Goal: Task Accomplishment & Management: Complete application form

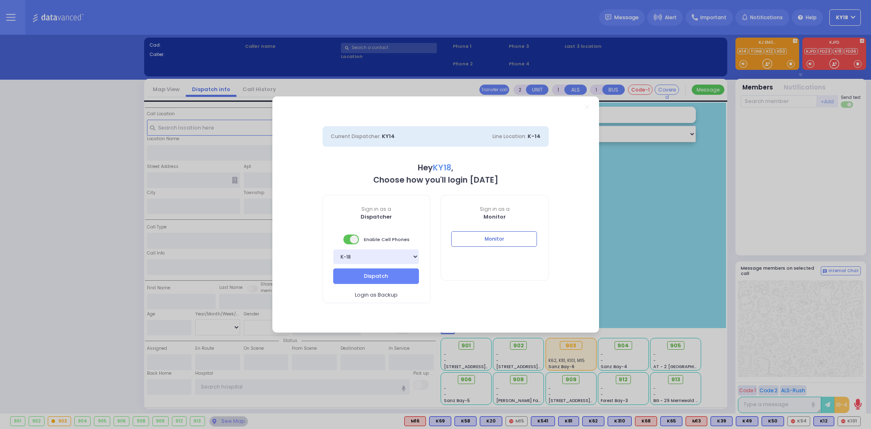
select select "4"
type input "ky18"
click at [470, 233] on button "Monitor" at bounding box center [494, 239] width 86 height 16
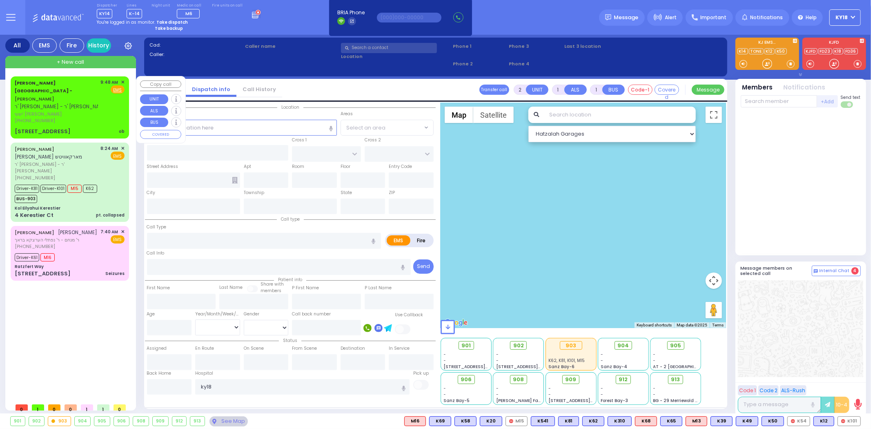
click at [111, 116] on div "[PERSON_NAME] Health Center - [PERSON_NAME] ר' [PERSON_NAME] [PERSON_NAME] [PHO…" at bounding box center [69, 107] width 115 height 59
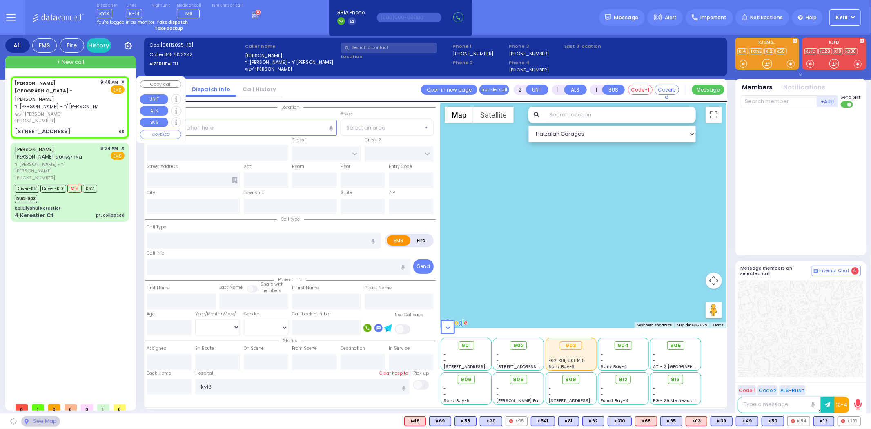
select select
type input "ob"
radio input "true"
type input "[PERSON_NAME]"
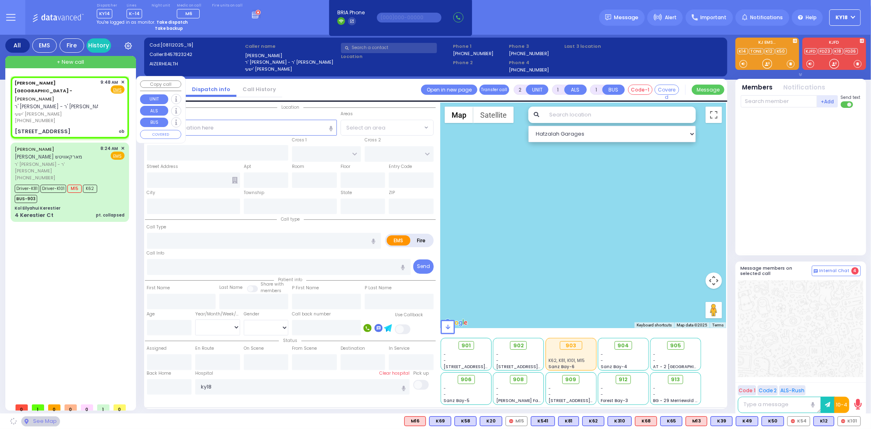
select select
type input "09:48"
type input "[GEOGRAPHIC_DATA]"
select select "Hatzalah Garages"
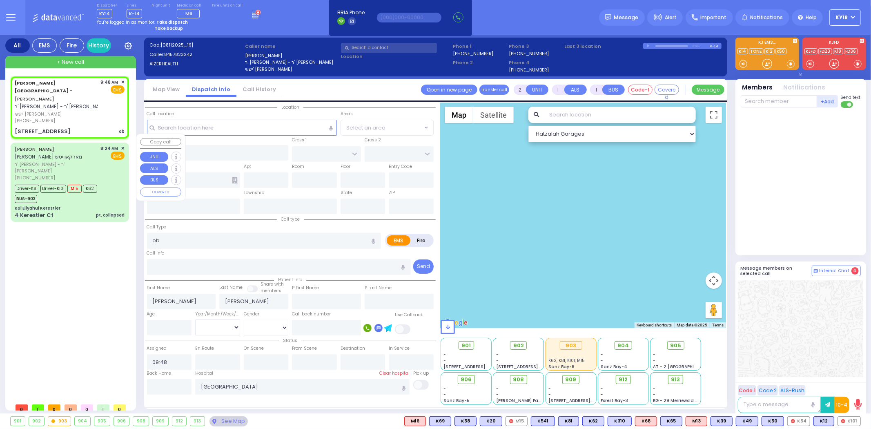
type input "[STREET_ADDRESS]"
click at [113, 160] on div "8:24 AM ✕ EMS" at bounding box center [113, 163] width 24 height 36
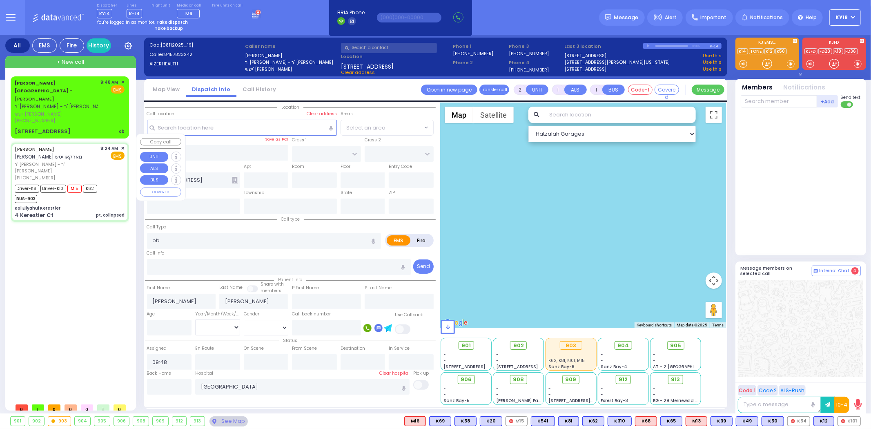
type input "6"
select select
type input "pt. collapsed"
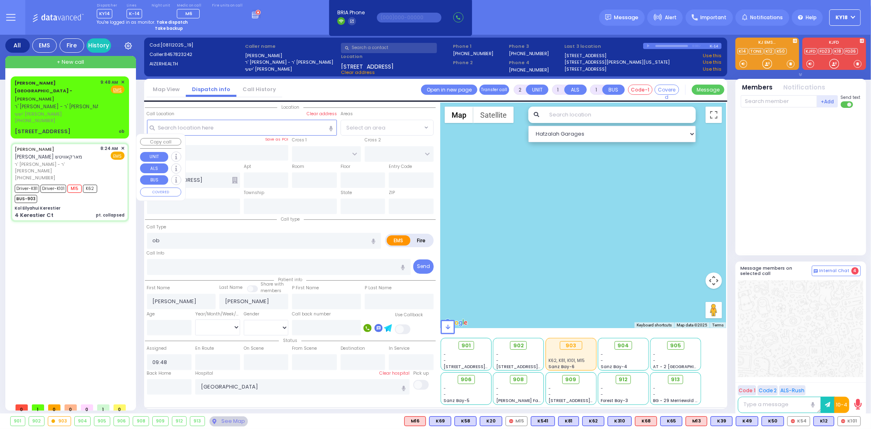
radio input "true"
type input "[PERSON_NAME]"
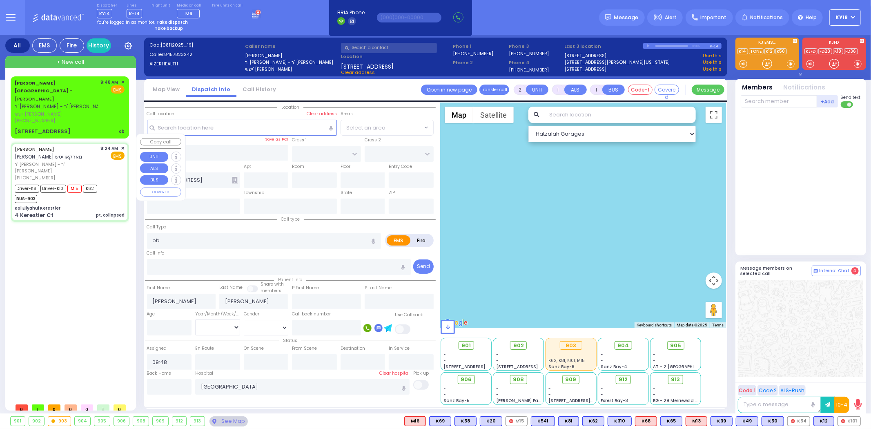
type input "22"
select select "Year"
select select "[DEMOGRAPHIC_DATA]"
type input "08:24"
type input "08:26"
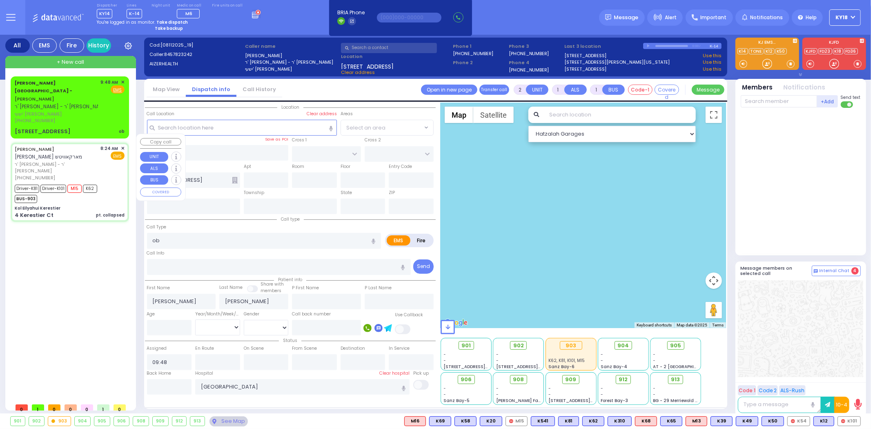
type input "08:28"
type input "08:50"
type input "09:15"
type input "09:25"
type input "[GEOGRAPHIC_DATA] [STREET_ADDRESS]"
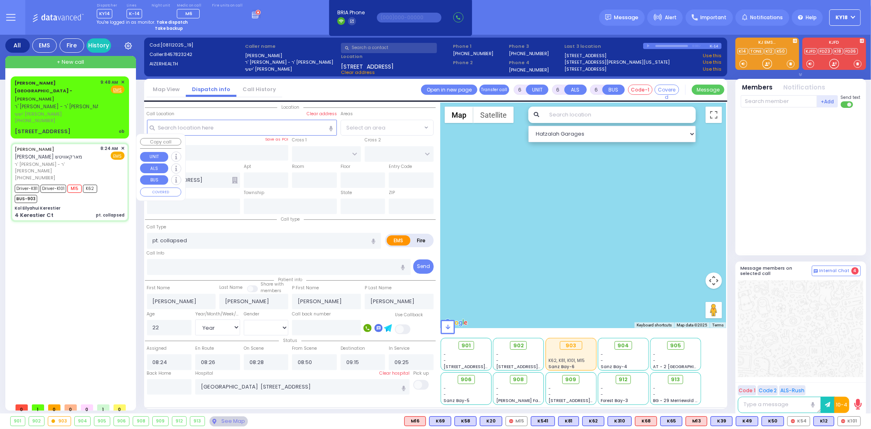
type input "Kol Eilyahui Kerestier"
type input "KAHAN DR"
type input "[PERSON_NAME] BLVD"
type input "4 Kerestier Ct"
type input "[PERSON_NAME]"
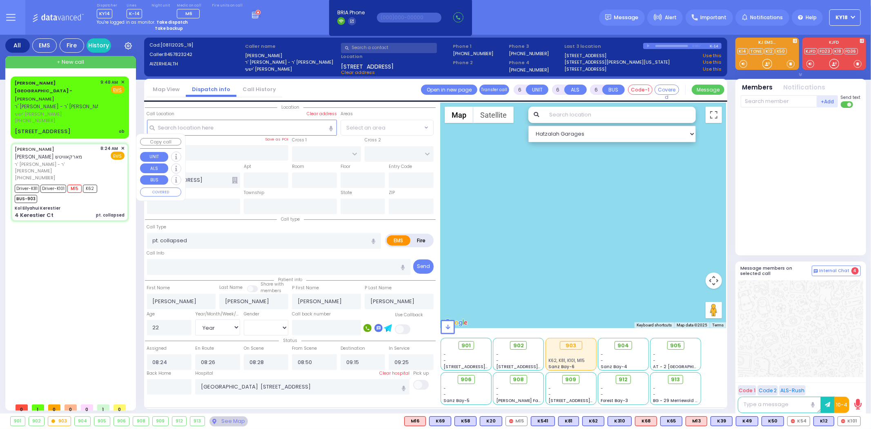
type input "[US_STATE]"
type input "10950"
select select "SECTION 4"
select select "Hatzalah Garages"
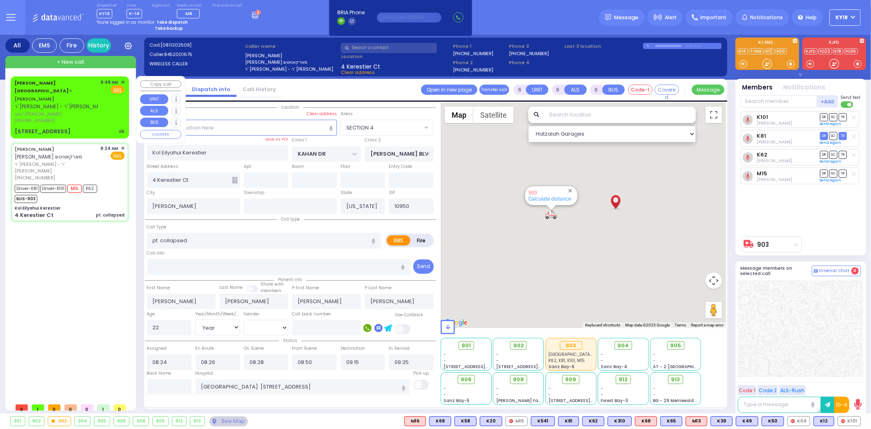
click at [93, 111] on span "ישעי' [PERSON_NAME]" at bounding box center [56, 114] width 83 height 7
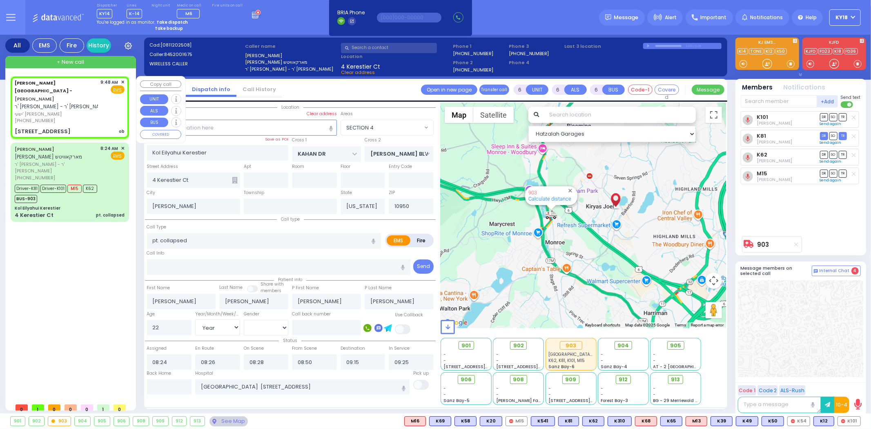
type input "2"
type input "1"
select select
type input "ob"
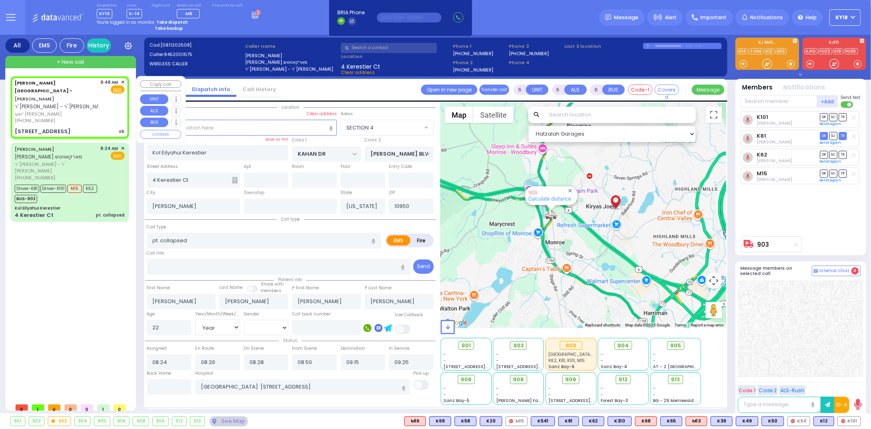
radio input "true"
type input "[PERSON_NAME]"
select select
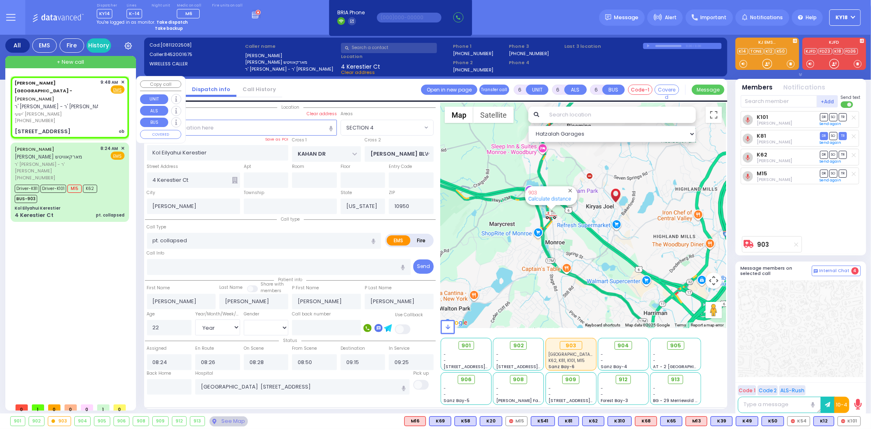
type input "09:48"
type input "[GEOGRAPHIC_DATA]"
select select "Hatzalah Garages"
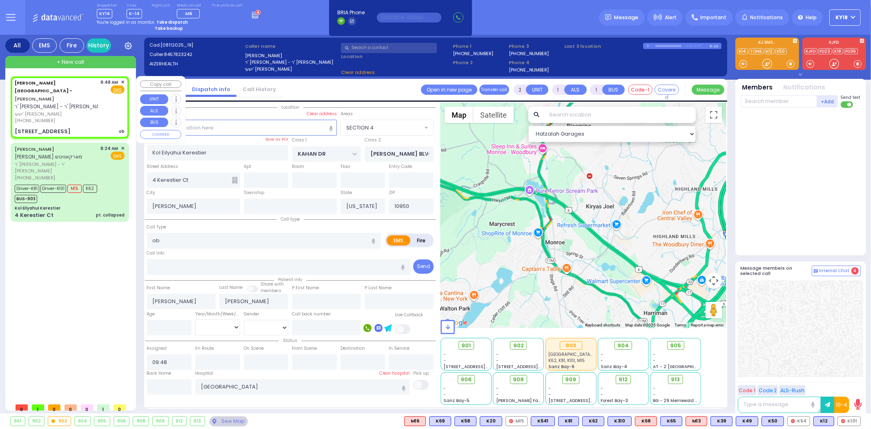
type input "[STREET_ADDRESS]"
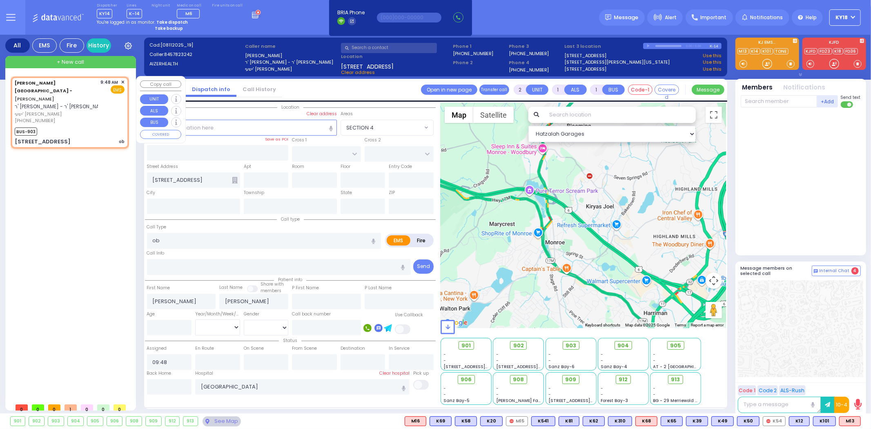
select select
radio input "true"
select select
type input "09:51"
select select "Hatzalah Garages"
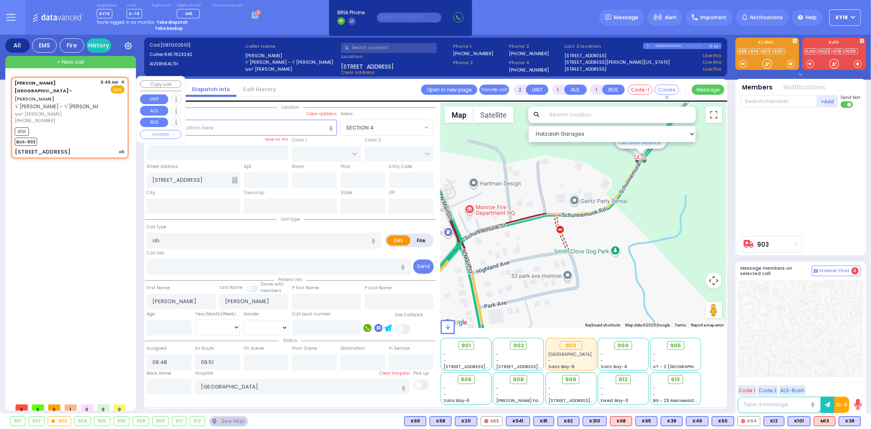
select select
radio input "true"
select select
select select "Hatzalah Garages"
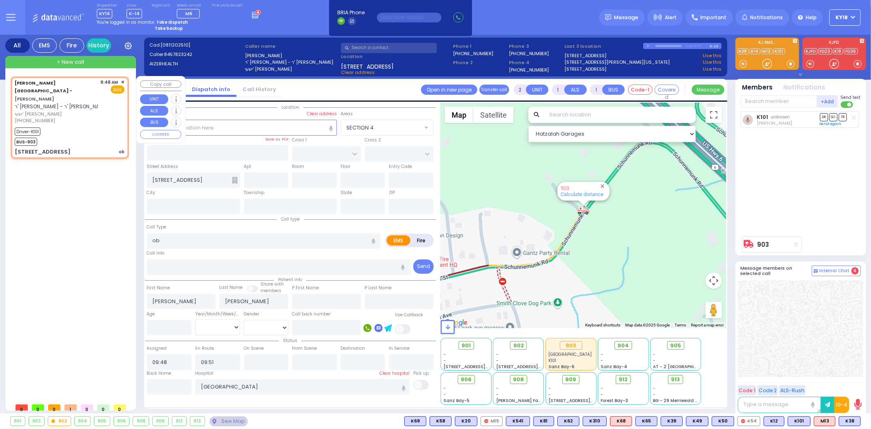
select select
radio input "true"
select select
select select "Hatzalah Garages"
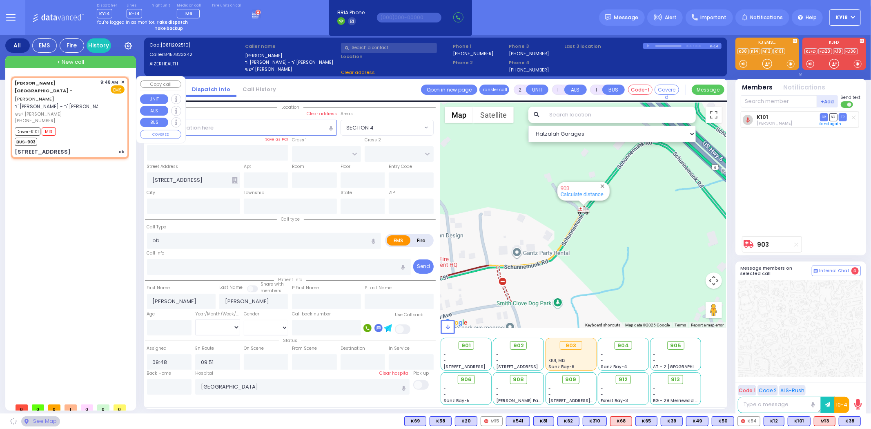
select select
radio input "true"
select select
select select "Hatzalah Garages"
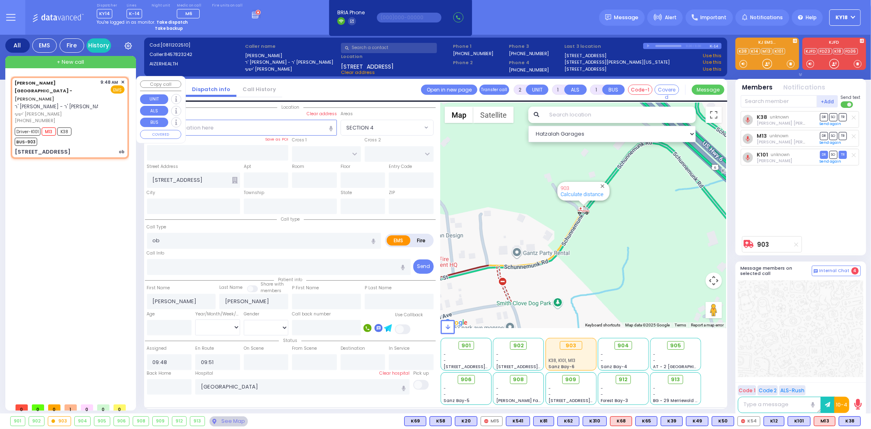
select select
radio input "true"
select select
select select "Hatzalah Garages"
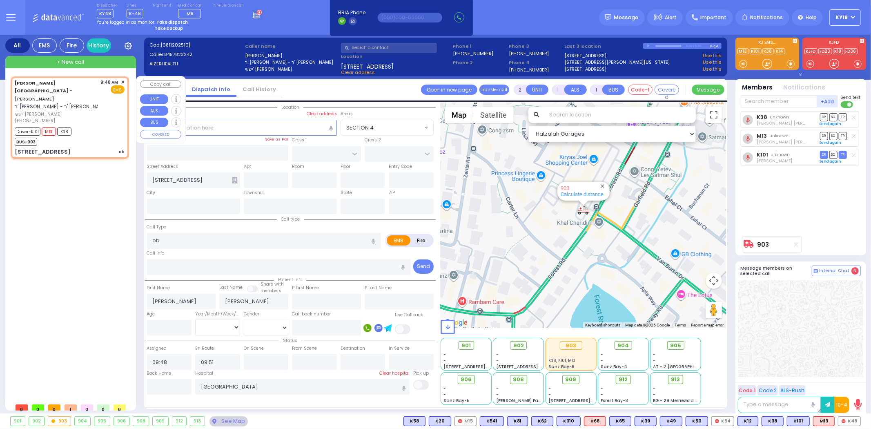
type input "6"
select select
radio input "true"
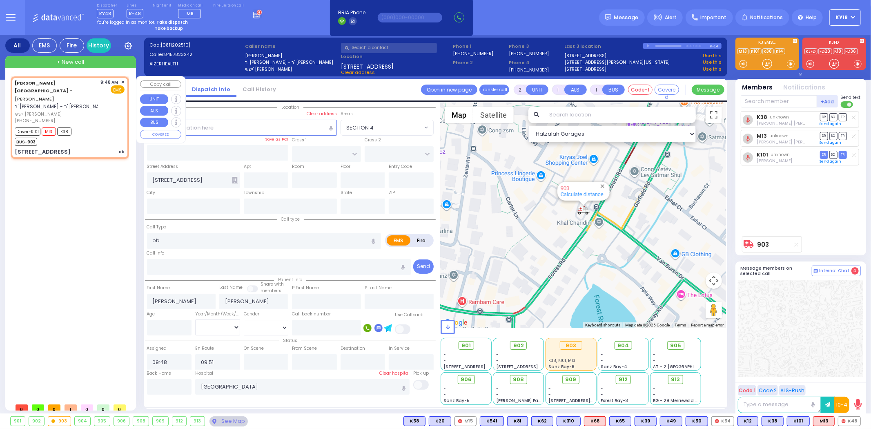
type input "Unknown"
select select "Year"
select select "Hatzalah Garages"
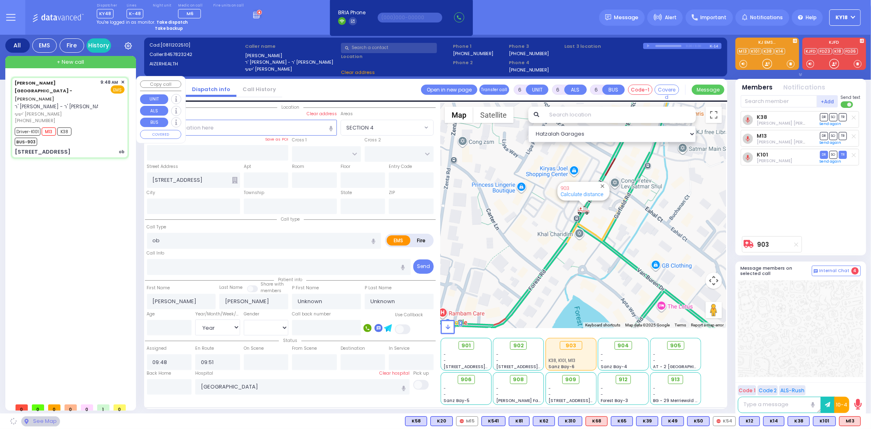
select select
radio input "true"
select select "Year"
type input "09:52"
type input "10:01"
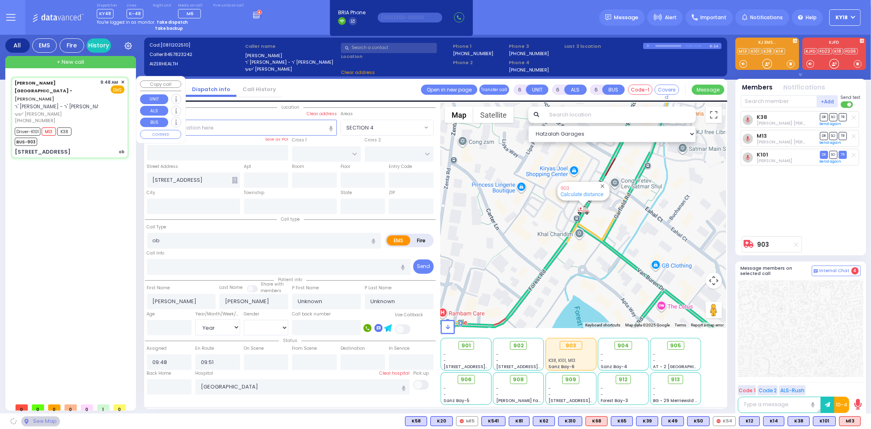
select select "Hatzalah Garages"
select select
radio input "true"
select select "Year"
select select "Hatzalah Garages"
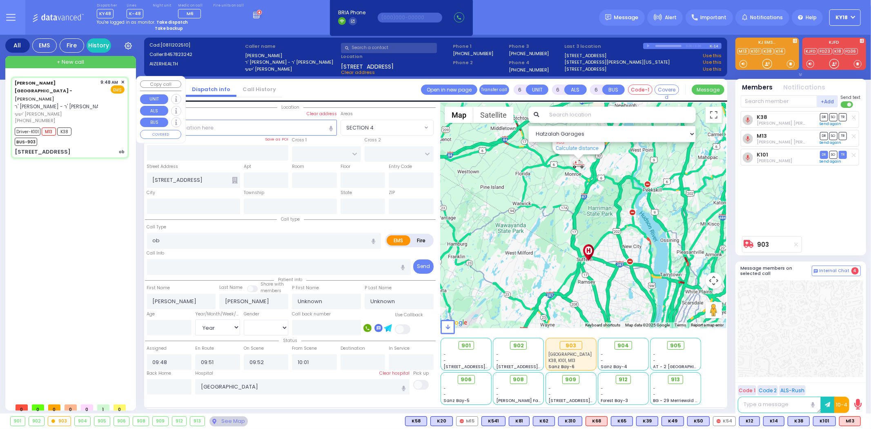
select select
radio input "true"
select select "Year"
select select "Hatzalah Garages"
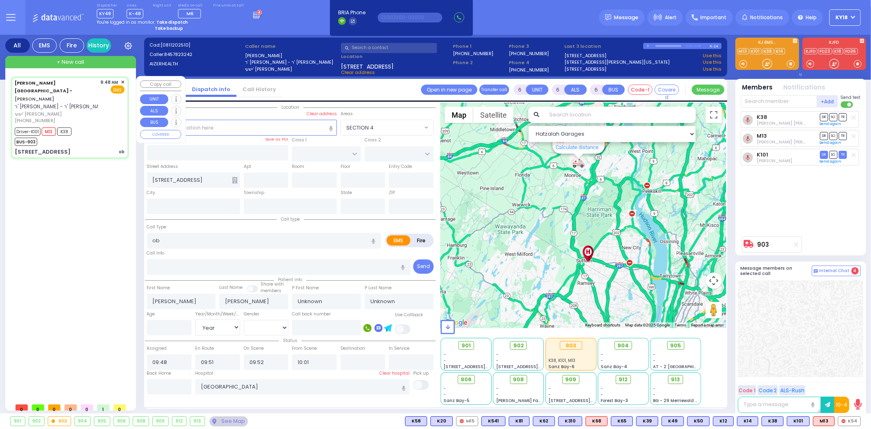
select select
radio input "true"
type input "[PERSON_NAME]"
type input "22"
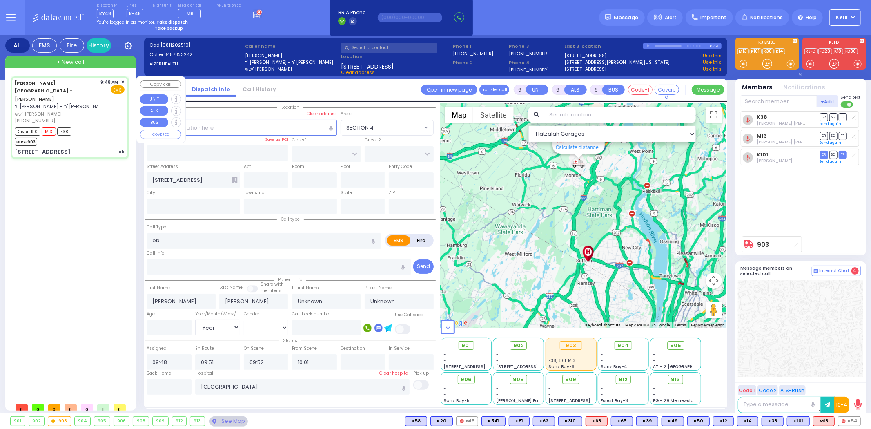
select select "Year"
select select "Hatzalah Garages"
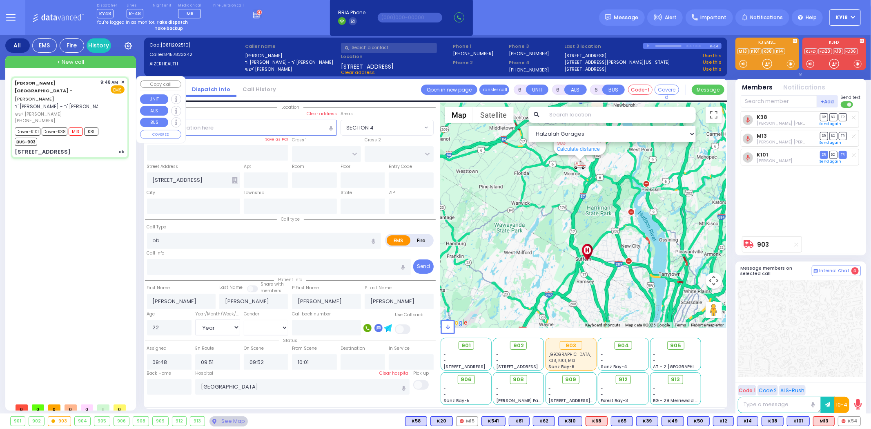
select select
radio input "true"
select select "Year"
select select "[DEMOGRAPHIC_DATA]"
select select "Hatzalah Garages"
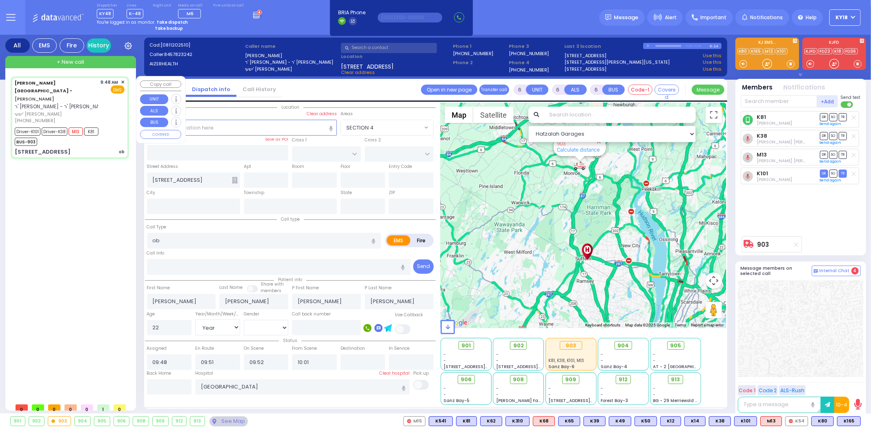
select select
radio input "true"
select select "Year"
select select "[DEMOGRAPHIC_DATA]"
select select "Hatzalah Garages"
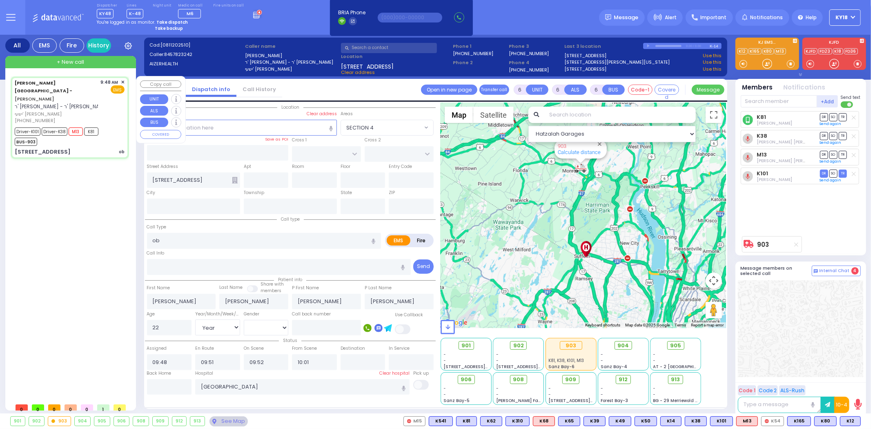
select select
radio input "true"
select select "Year"
select select "[DEMOGRAPHIC_DATA]"
select select "Hatzalah Garages"
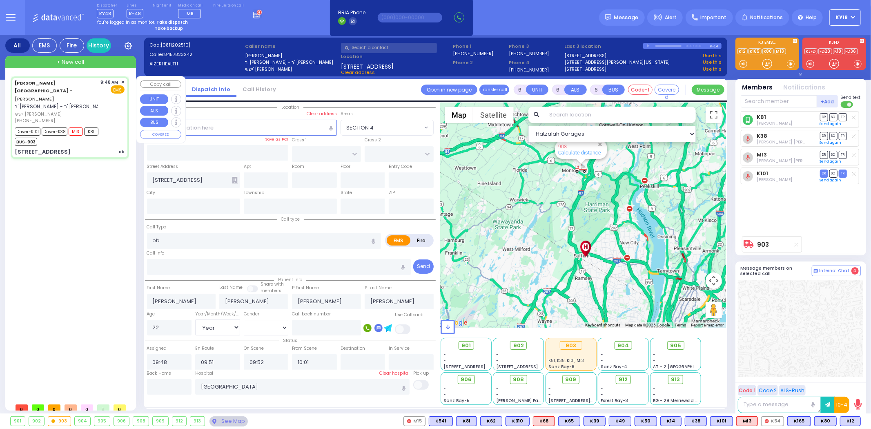
select select
radio input "true"
select select "Year"
select select "[DEMOGRAPHIC_DATA]"
select select "Hatzalah Garages"
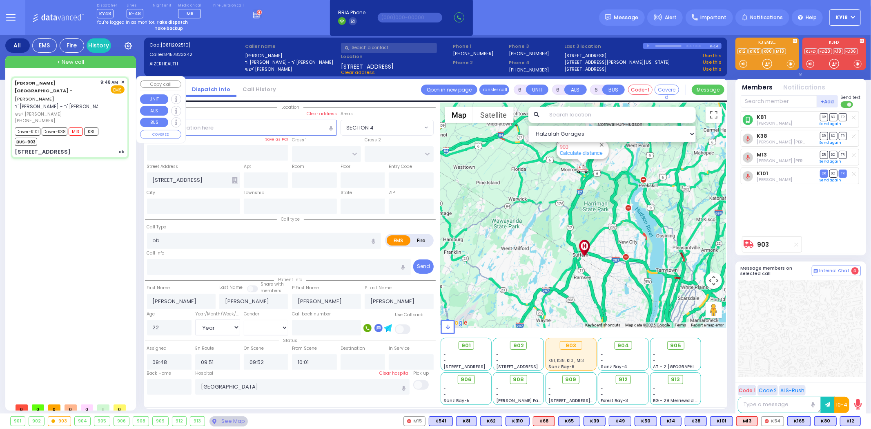
select select
radio input "true"
select select "Year"
select select "[DEMOGRAPHIC_DATA]"
select select "Hatzalah Garages"
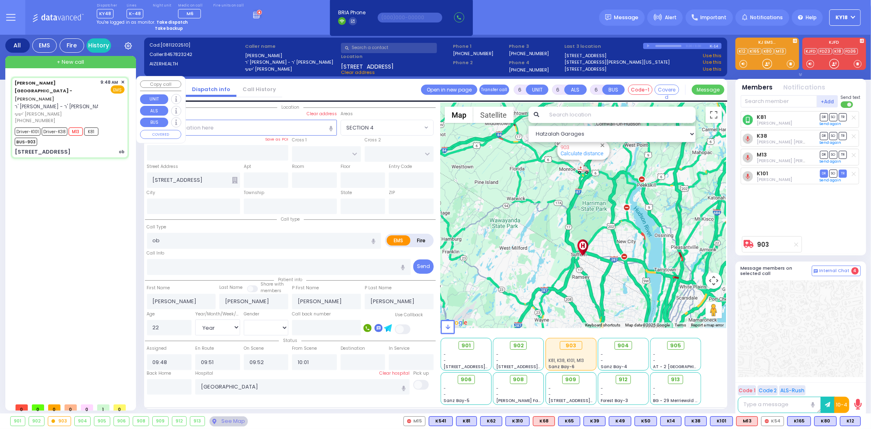
select select
radio input "true"
select select "Year"
select select "[DEMOGRAPHIC_DATA]"
select select "Hatzalah Garages"
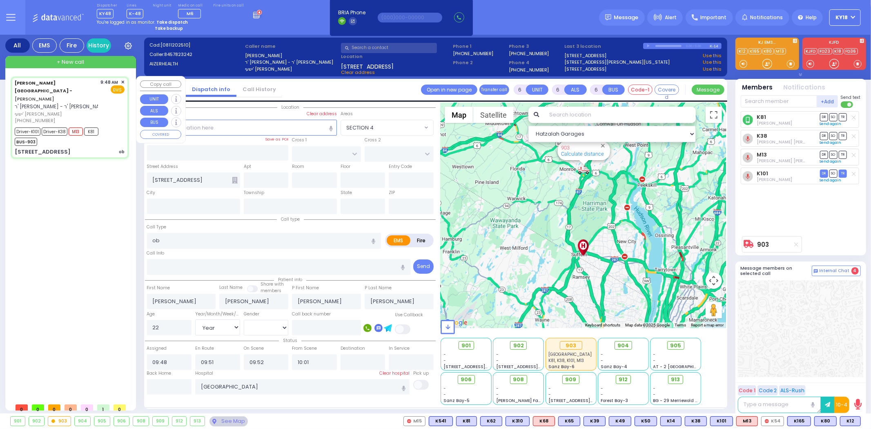
select select
radio input "true"
select select "Year"
select select "[DEMOGRAPHIC_DATA]"
select select "Hatzalah Garages"
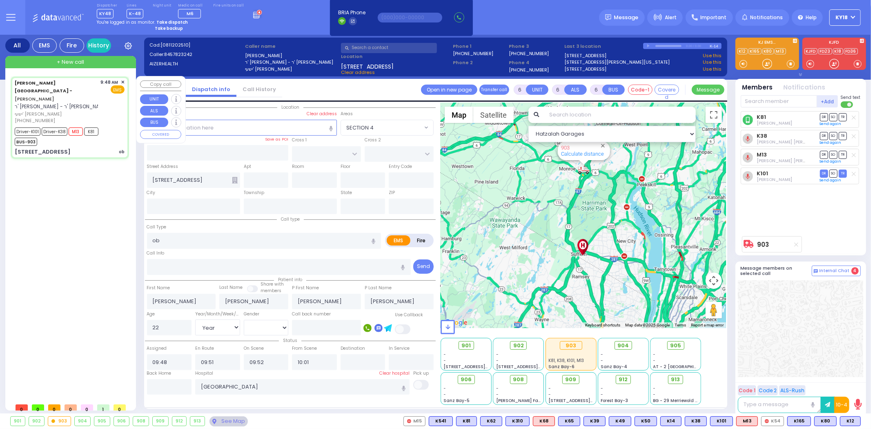
select select
radio input "true"
select select "Year"
select select "[DEMOGRAPHIC_DATA]"
select select "Hatzalah Garages"
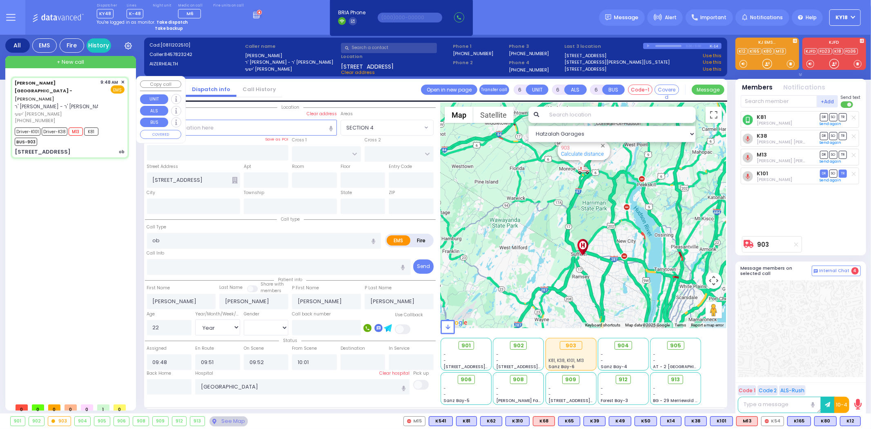
select select
radio input "true"
select select "Year"
select select "[DEMOGRAPHIC_DATA]"
select select "Hatzalah Garages"
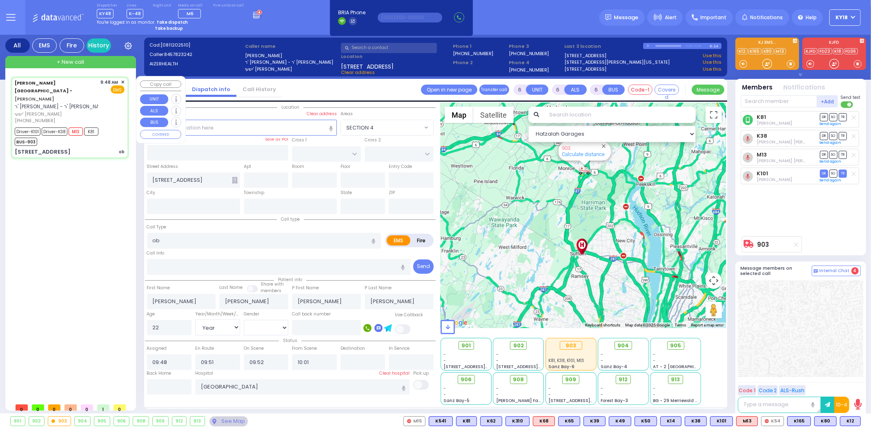
select select
radio input "true"
select select "Year"
select select "[DEMOGRAPHIC_DATA]"
select select "Hatzalah Garages"
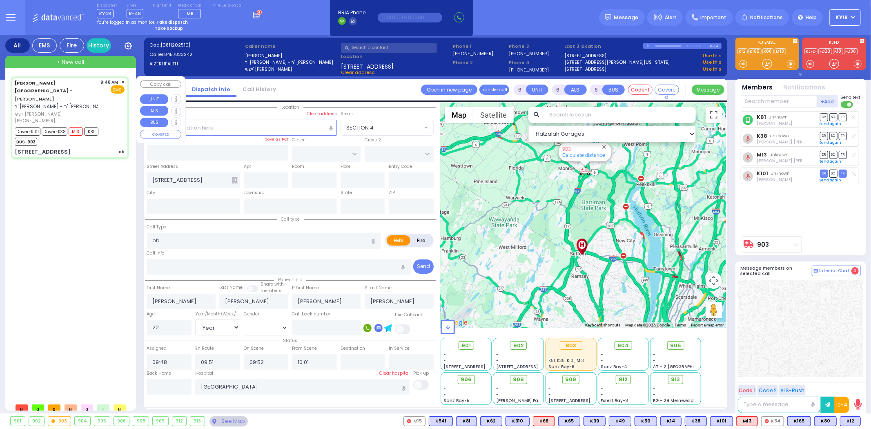
select select
radio input "true"
select select "Year"
select select "[DEMOGRAPHIC_DATA]"
select select "Hatzalah Garages"
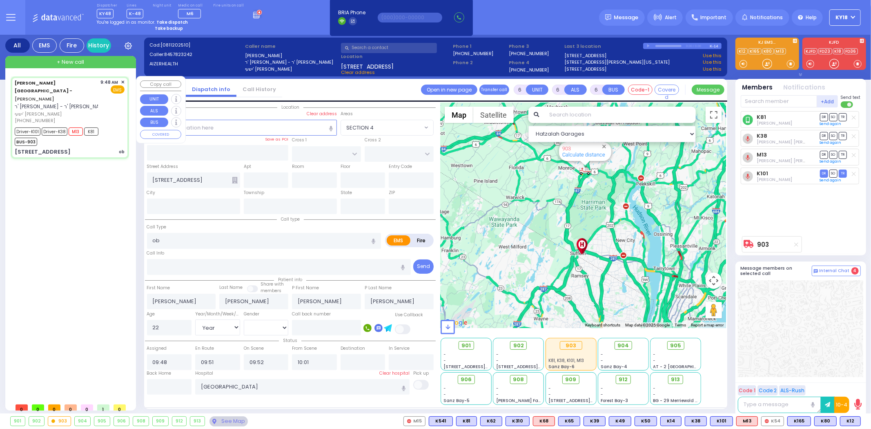
select select
radio input "true"
select select "Year"
select select "[DEMOGRAPHIC_DATA]"
select select "Hatzalah Garages"
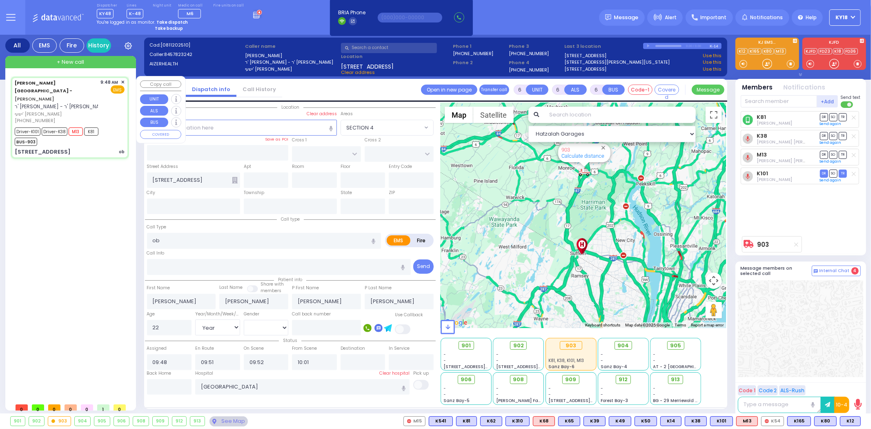
select select
radio input "true"
select select "Year"
select select "[DEMOGRAPHIC_DATA]"
select select "Hatzalah Garages"
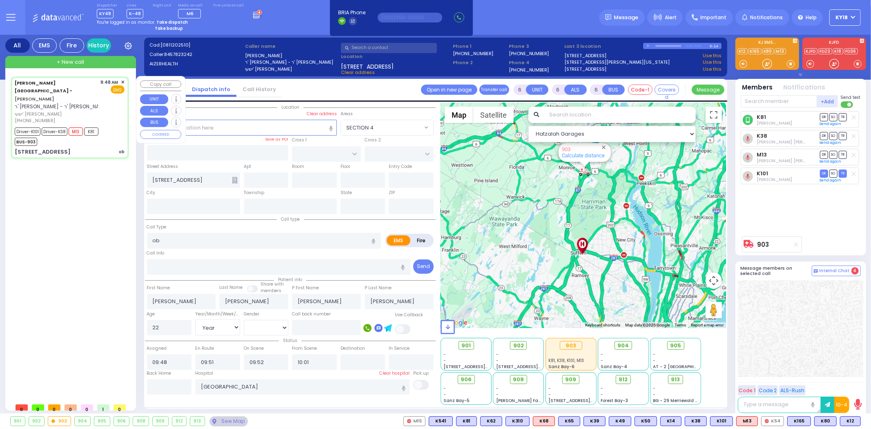
select select
radio input "true"
select select "Year"
select select "[DEMOGRAPHIC_DATA]"
select select "Hatzalah Garages"
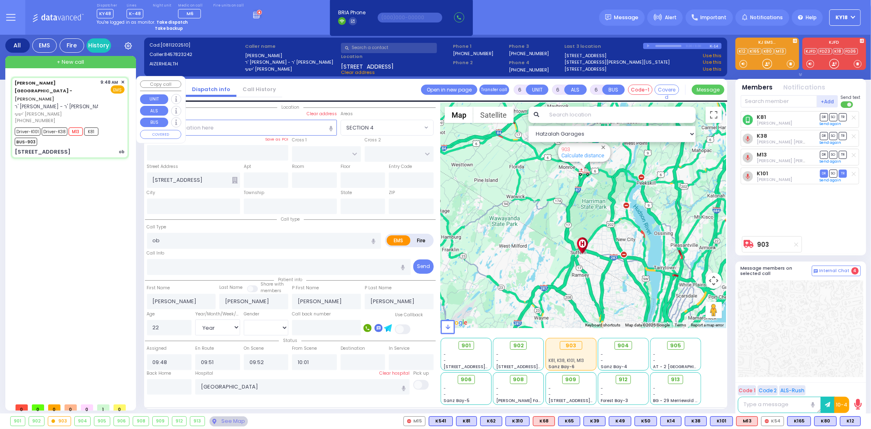
select select
radio input "true"
select select "Year"
select select "[DEMOGRAPHIC_DATA]"
select select "Hatzalah Garages"
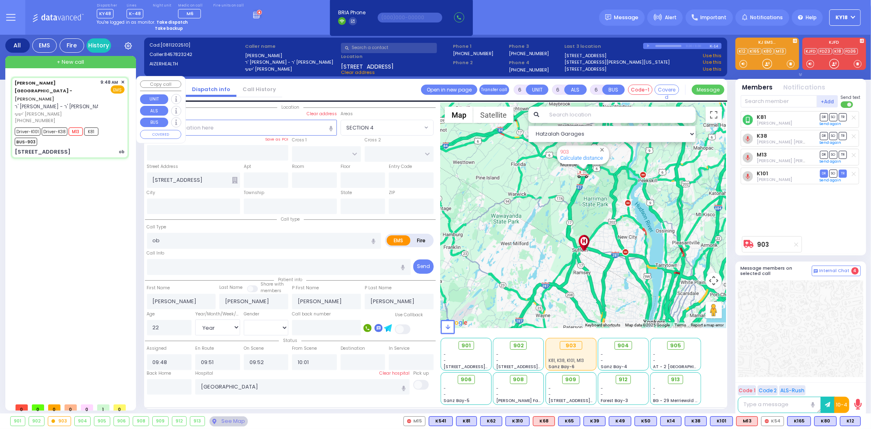
select select
radio input "true"
select select "Year"
select select "[DEMOGRAPHIC_DATA]"
select select "Hatzalah Garages"
